Goal: Use online tool/utility: Utilize a website feature to perform a specific function

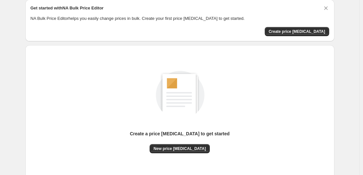
scroll to position [69, 0]
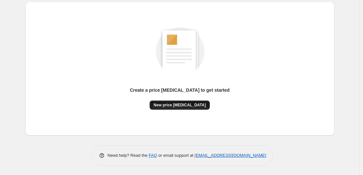
click at [181, 103] on span "New price [MEDICAL_DATA]" at bounding box center [180, 105] width 52 height 5
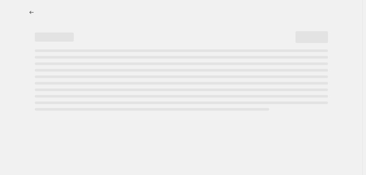
select select "percentage"
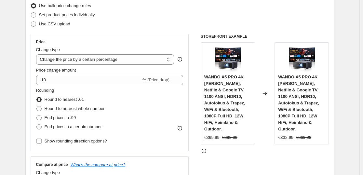
scroll to position [98, 0]
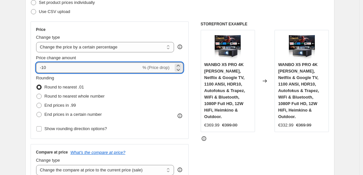
click at [82, 68] on input "-10" at bounding box center [88, 67] width 105 height 10
type input "-1"
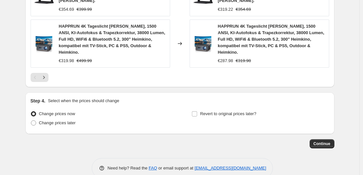
scroll to position [551, 0]
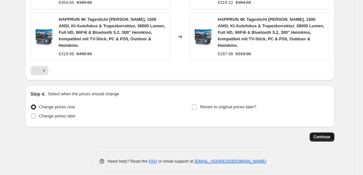
type input "-35"
click at [326, 134] on span "Continue" at bounding box center [322, 136] width 17 height 5
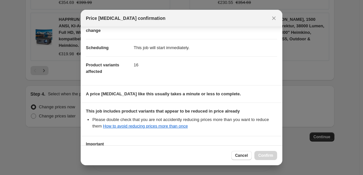
scroll to position [99, 0]
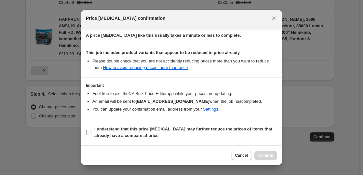
click at [159, 127] on b "I understand that this price [MEDICAL_DATA] may further reduce the prices of it…" at bounding box center [183, 132] width 178 height 11
click at [91, 130] on input "I understand that this price [MEDICAL_DATA] may further reduce the prices of it…" at bounding box center [88, 132] width 5 height 5
click at [159, 127] on b "I understand that this price [MEDICAL_DATA] may further reduce the prices of it…" at bounding box center [183, 132] width 178 height 11
click at [91, 130] on input "I understand that this price [MEDICAL_DATA] may further reduce the prices of it…" at bounding box center [88, 132] width 5 height 5
click at [113, 125] on label "I understand that this price [MEDICAL_DATA] may further reduce the prices of it…" at bounding box center [181, 133] width 191 height 16
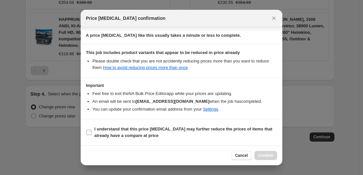
click at [91, 130] on input "I understand that this price [MEDICAL_DATA] may further reduce the prices of it…" at bounding box center [88, 132] width 5 height 5
checkbox input "true"
click at [264, 159] on button "Confirm" at bounding box center [266, 155] width 23 height 9
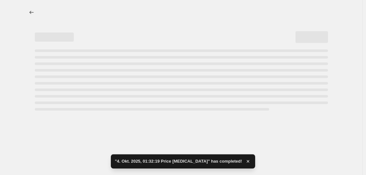
select select "percentage"
